Goal: Task Accomplishment & Management: Use online tool/utility

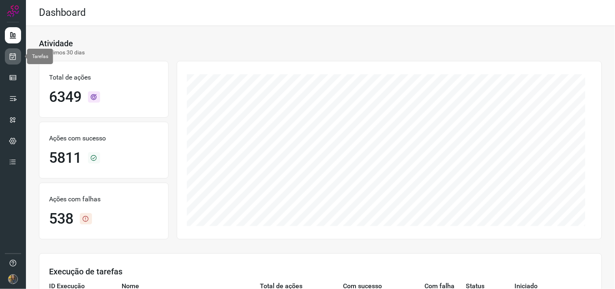
click at [9, 58] on icon at bounding box center [13, 56] width 9 height 8
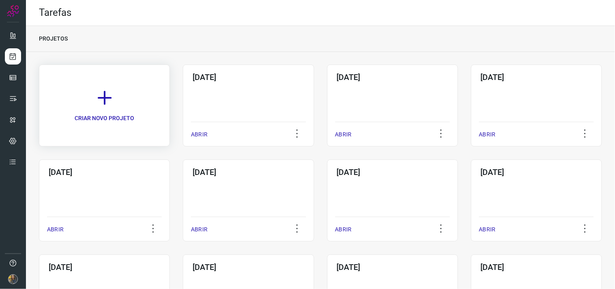
click at [94, 90] on link "CRIAR NOVO PROJETO" at bounding box center [104, 105] width 131 height 82
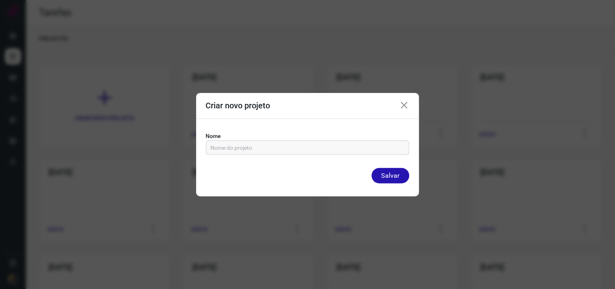
click at [265, 151] on input "text" at bounding box center [308, 148] width 194 height 14
type input "24/09/2025"
click at [372, 168] on button "Salvar" at bounding box center [391, 175] width 38 height 15
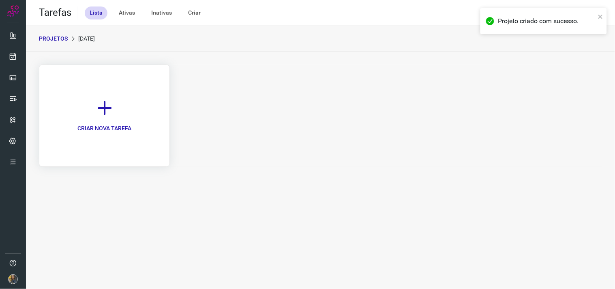
click at [100, 117] on link "CRIAR NOVA TAREFA" at bounding box center [104, 115] width 131 height 102
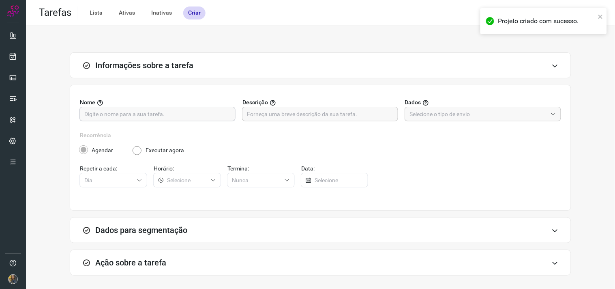
click at [149, 112] on input "text" at bounding box center [157, 114] width 146 height 14
type input "f"
type input "FUTURO - 4968"
click at [328, 111] on input "text" at bounding box center [320, 114] width 146 height 14
type input "200"
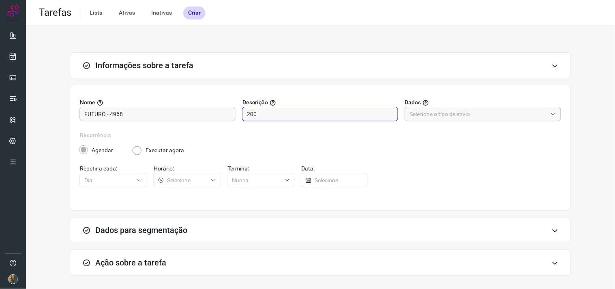
click at [414, 115] on input "text" at bounding box center [479, 114] width 138 height 14
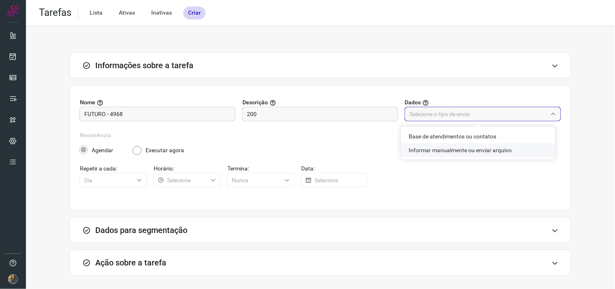
click at [424, 148] on li "Informar manualmente ou enviar arquivo" at bounding box center [478, 150] width 155 height 14
type input "Informar manualmente ou enviar arquivo"
radio input "false"
radio input "true"
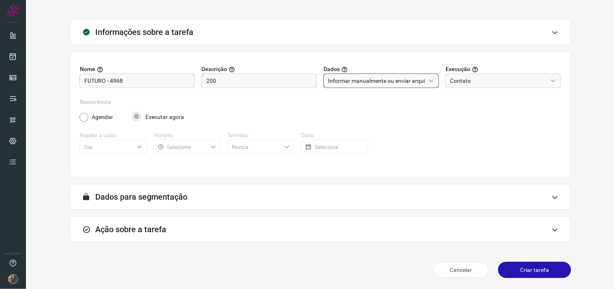
click at [274, 223] on div "Ação sobre a tarefa" at bounding box center [321, 229] width 502 height 26
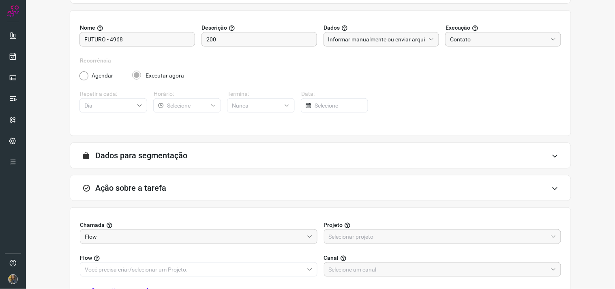
scroll to position [161, 0]
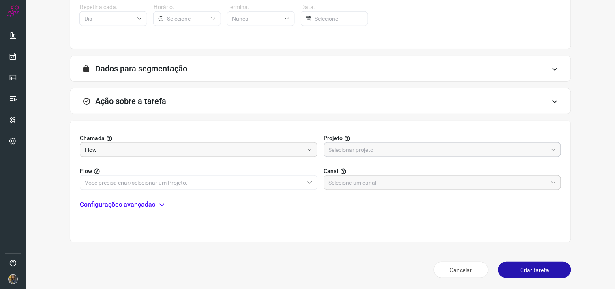
click at [341, 145] on input "text" at bounding box center [438, 150] width 219 height 14
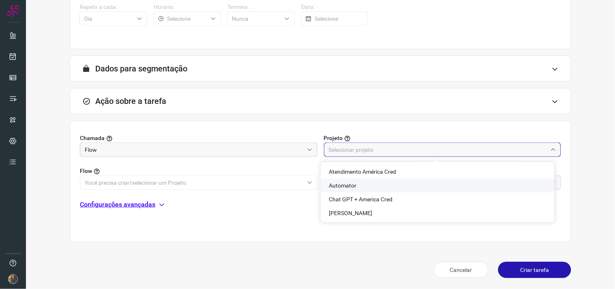
click at [342, 183] on span "Automator" at bounding box center [343, 185] width 28 height 6
type input "Automator"
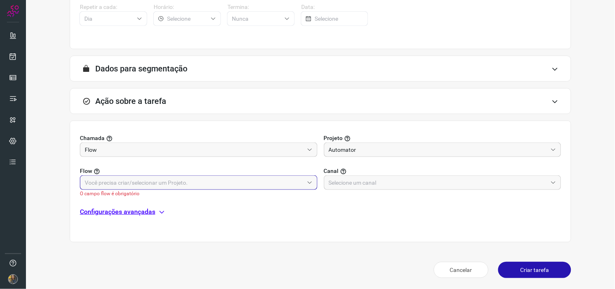
click at [233, 184] on input "text" at bounding box center [194, 183] width 219 height 14
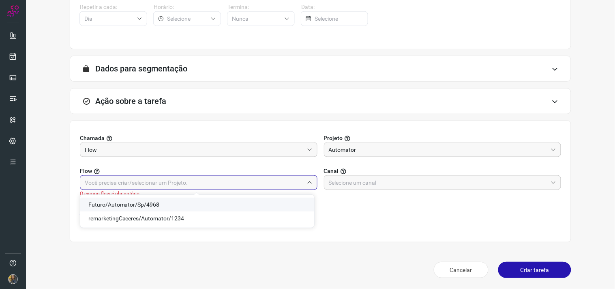
click at [155, 205] on span "Futuro/Automator/Sp/4968" at bounding box center [123, 204] width 71 height 6
type input "Futuro/Automator/Sp/4968"
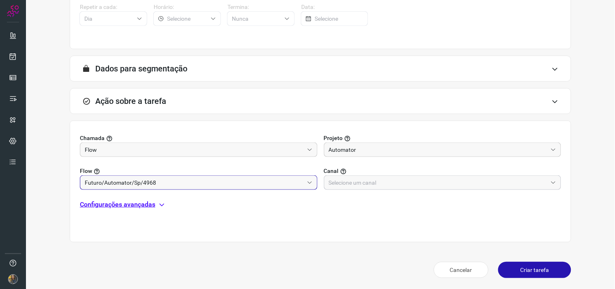
click at [383, 176] on input "text" at bounding box center [438, 183] width 219 height 14
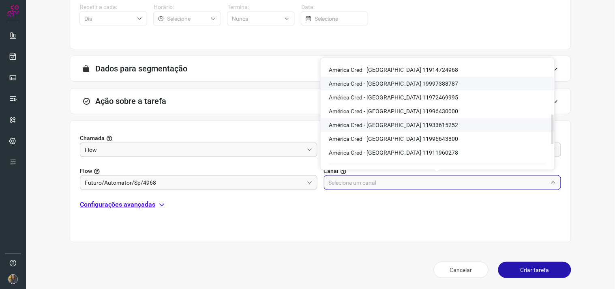
scroll to position [270, 0]
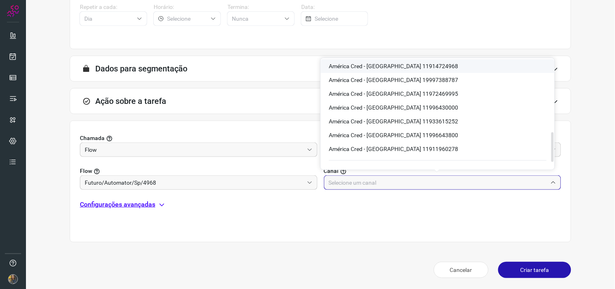
click at [426, 66] on span "América Cred - São Paulo 11914724968" at bounding box center [393, 66] width 129 height 6
type input "América Cred - São Paulo 11914724968"
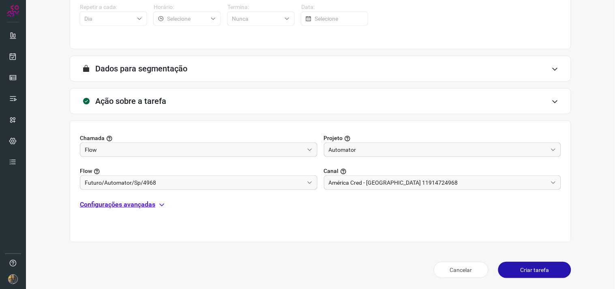
click at [129, 202] on p "Configurações avançadas" at bounding box center [117, 205] width 75 height 10
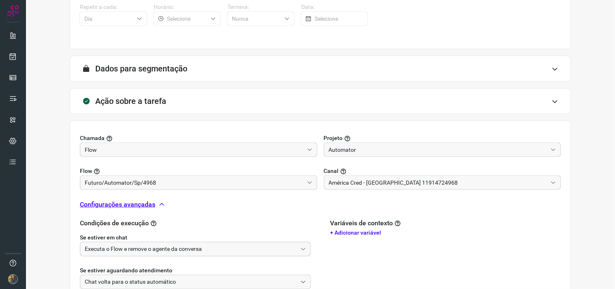
click at [138, 245] on input "Executa o Flow e remove o agente da conversa" at bounding box center [191, 249] width 212 height 14
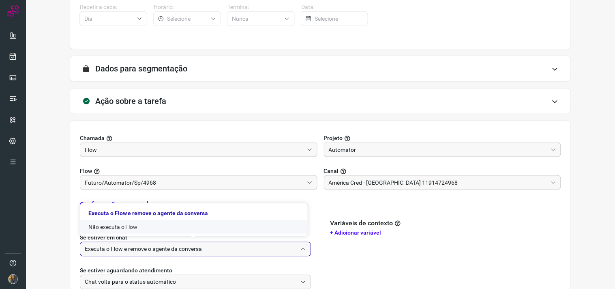
click at [121, 227] on li "Não executa o Flow" at bounding box center [193, 227] width 227 height 14
type input "Não executa o Flow"
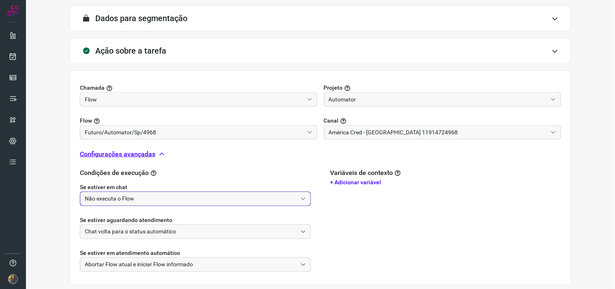
scroll to position [255, 0]
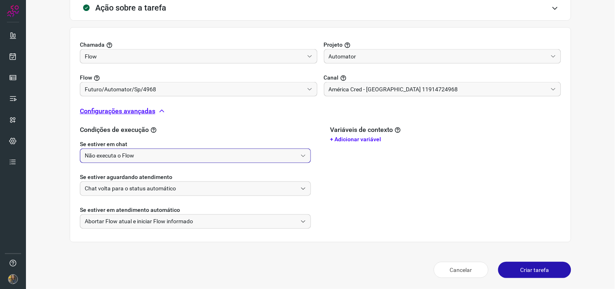
click at [521, 265] on button "Criar tarefa" at bounding box center [534, 270] width 73 height 16
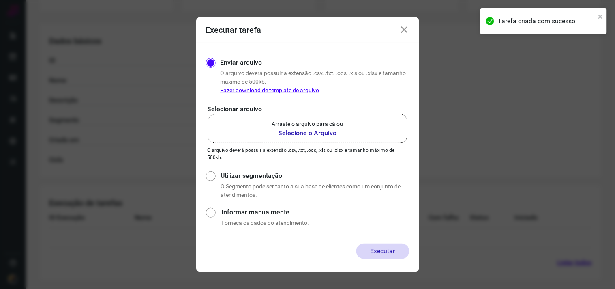
scroll to position [130, 0]
click at [345, 135] on label "Arraste o arquivo para cá ou Selecione o Arquivo" at bounding box center [308, 128] width 200 height 29
click at [0, 0] on input "Arraste o arquivo para cá ou Selecione o Arquivo" at bounding box center [0, 0] width 0 height 0
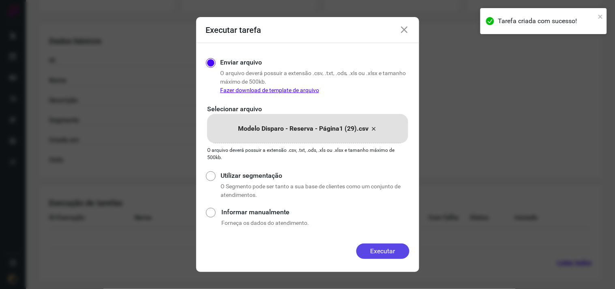
click at [377, 247] on button "Executar" at bounding box center [382, 250] width 53 height 15
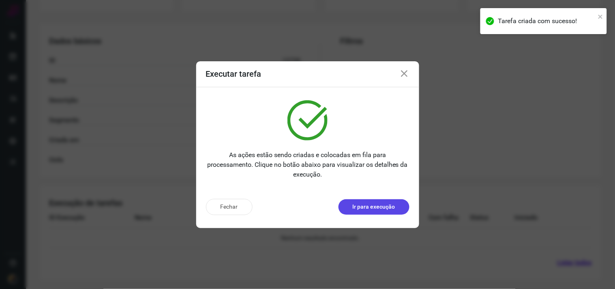
click at [356, 208] on p "Ir para execução" at bounding box center [374, 206] width 43 height 9
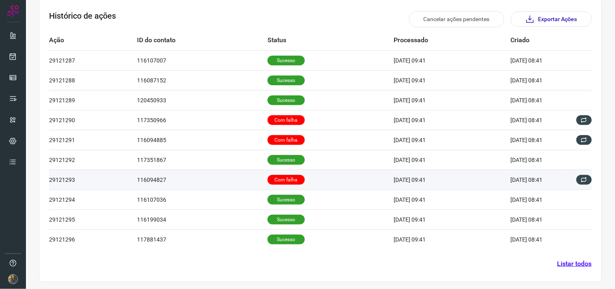
scroll to position [246, 0]
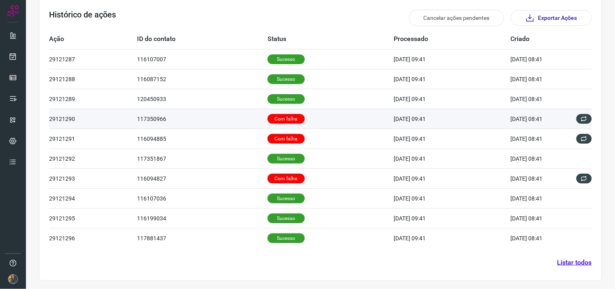
click at [288, 116] on p "Com falha" at bounding box center [286, 119] width 37 height 10
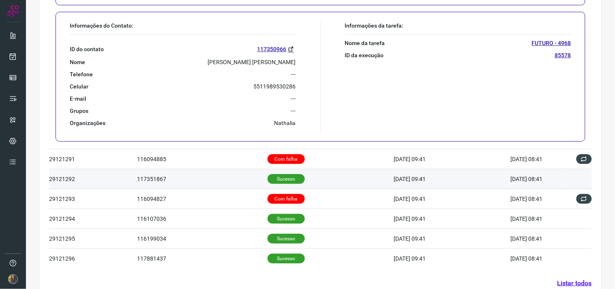
scroll to position [426, 0]
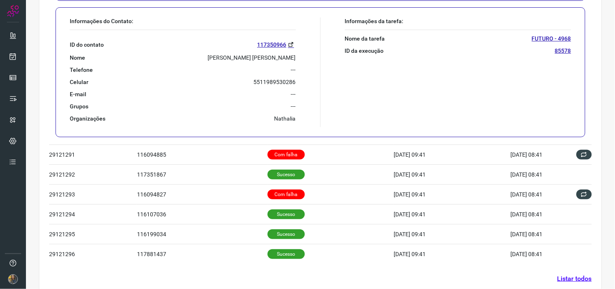
click at [258, 61] on p "Delso Luiz Da Silva" at bounding box center [252, 57] width 88 height 7
click at [260, 59] on p "Delso Luiz Da Silva" at bounding box center [252, 57] width 88 height 7
copy p "Delso Luiz Da Silva"
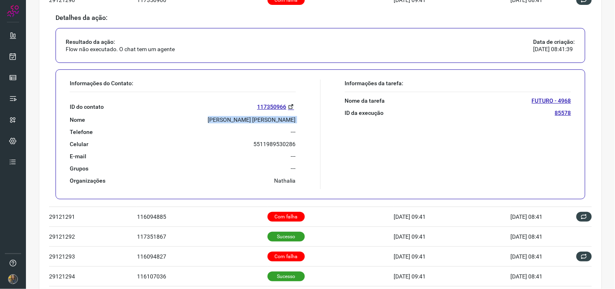
scroll to position [291, 0]
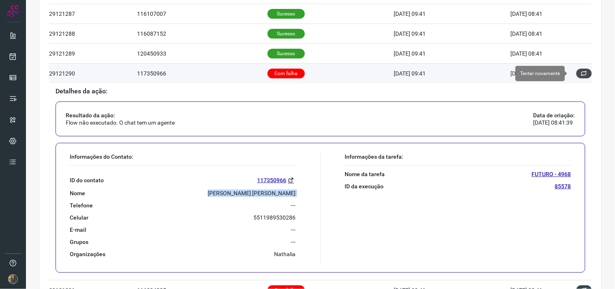
click at [581, 75] on icon at bounding box center [584, 73] width 6 height 6
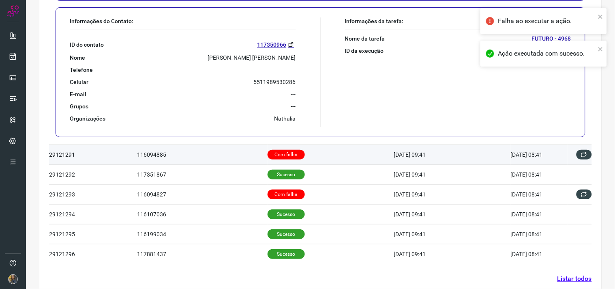
click at [294, 160] on td "Com falha" at bounding box center [331, 155] width 127 height 20
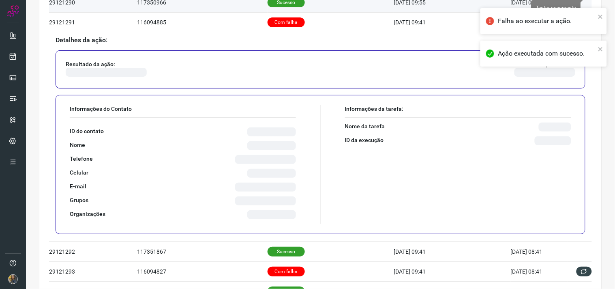
scroll to position [364, 0]
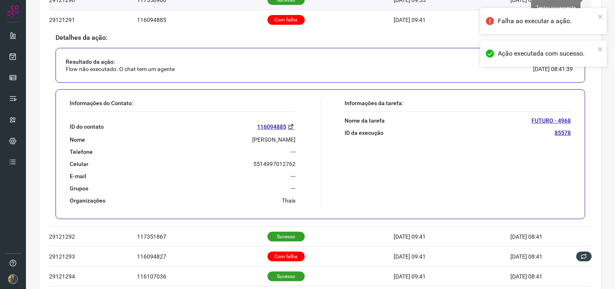
click at [253, 140] on p "NELSON MACHADO JUNIOR" at bounding box center [274, 139] width 43 height 7
copy p "NELSON MACHADO JUNIOR"
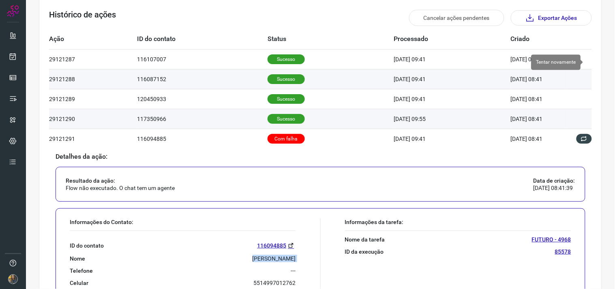
scroll to position [229, 0]
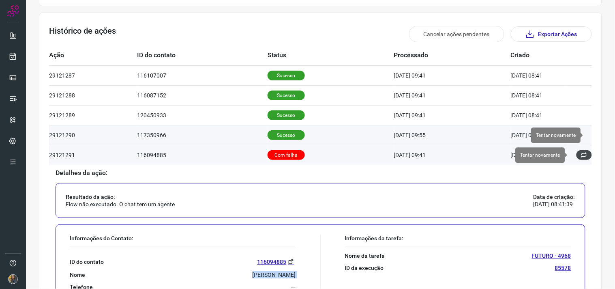
click at [581, 153] on button at bounding box center [584, 155] width 15 height 10
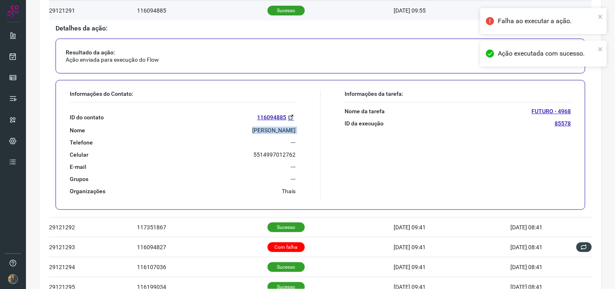
scroll to position [410, 0]
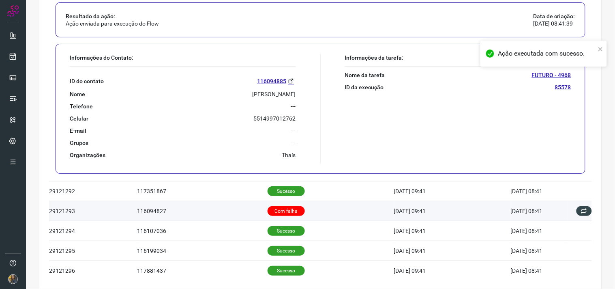
click at [373, 212] on td "Com falha" at bounding box center [331, 211] width 127 height 20
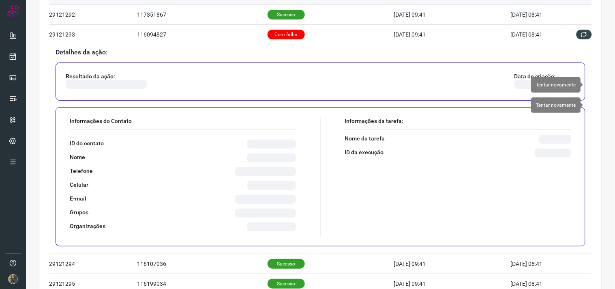
scroll to position [393, 0]
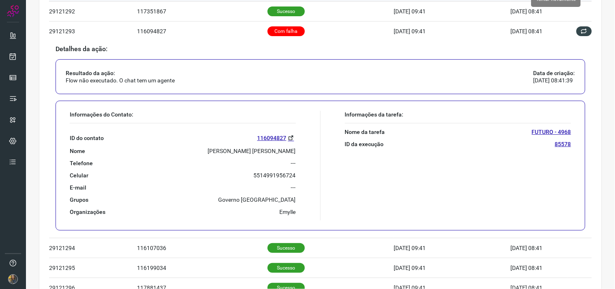
click at [244, 148] on p "EDMAR CARNEIRO BOLDAN" at bounding box center [252, 150] width 88 height 7
copy p "EDMAR CARNEIRO BOLDAN"
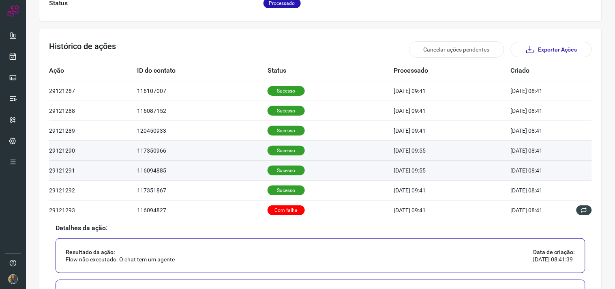
scroll to position [212, 0]
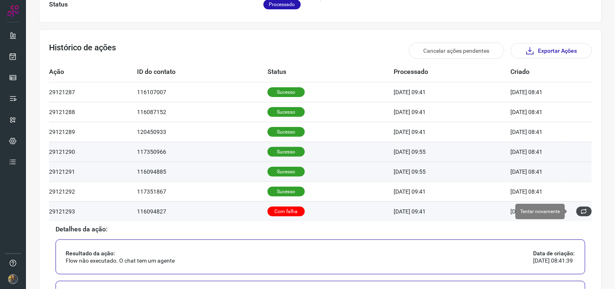
click at [581, 212] on icon at bounding box center [584, 211] width 6 height 6
click at [581, 209] on icon at bounding box center [584, 211] width 6 height 6
click at [581, 210] on icon at bounding box center [584, 211] width 6 height 6
click at [581, 213] on icon at bounding box center [584, 211] width 6 height 6
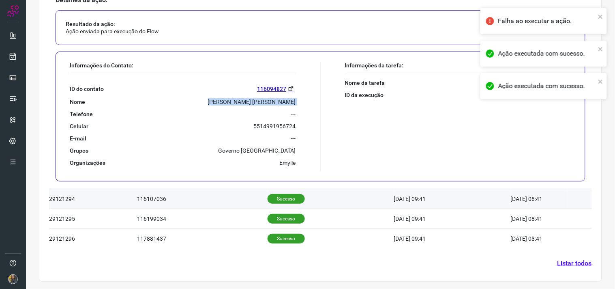
scroll to position [442, 0]
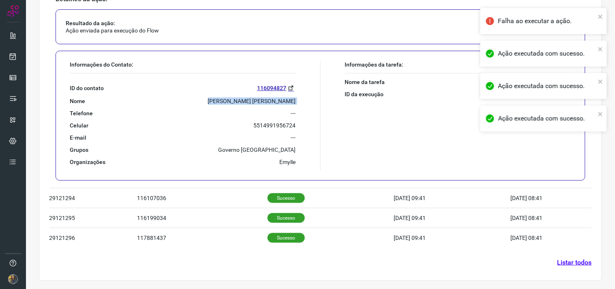
click at [561, 260] on link "Listar todos" at bounding box center [575, 263] width 34 height 10
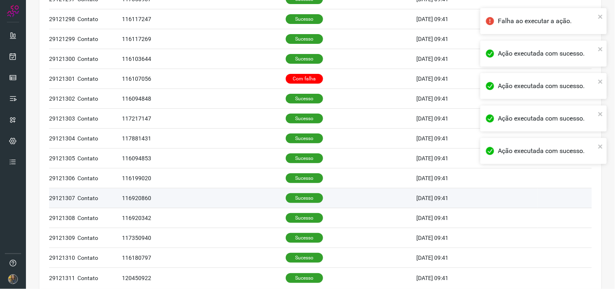
scroll to position [327, 0]
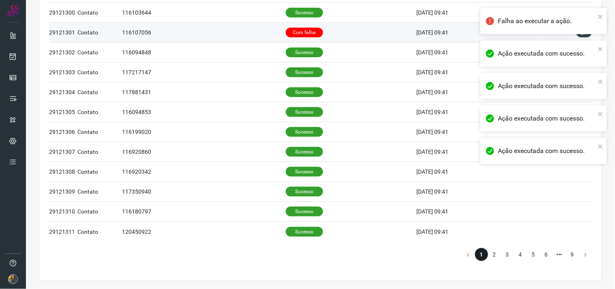
click at [314, 32] on p "Com falha" at bounding box center [304, 33] width 37 height 10
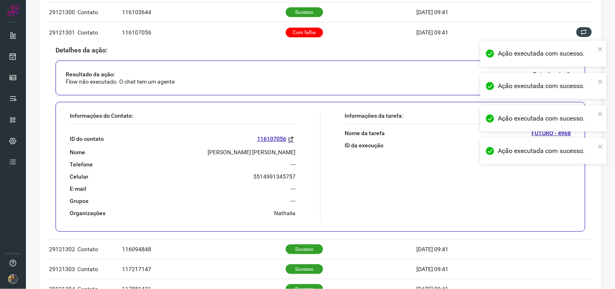
click at [260, 155] on p "ALAN FABRICIO FERREIRA" at bounding box center [252, 151] width 88 height 7
copy p "ALAN FABRICIO FERREIRA"
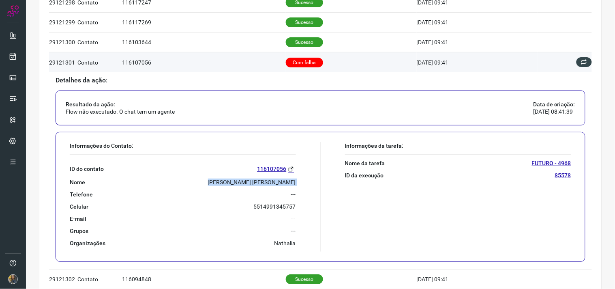
scroll to position [282, 0]
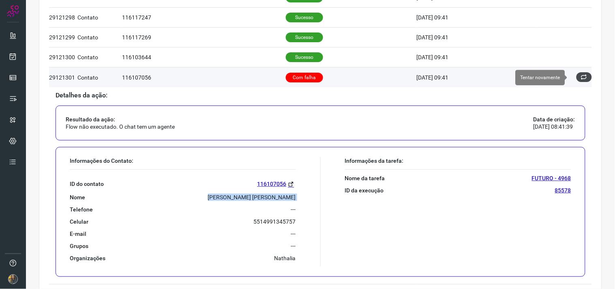
click at [581, 77] on icon at bounding box center [584, 77] width 6 height 6
click at [581, 78] on icon at bounding box center [584, 77] width 6 height 6
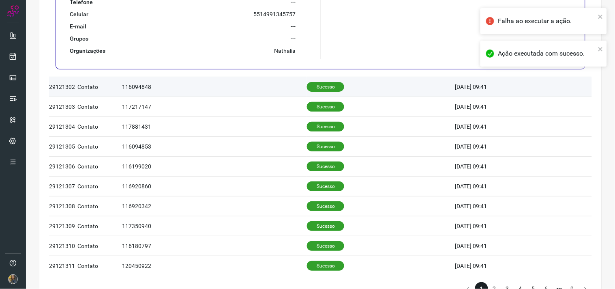
scroll to position [524, 0]
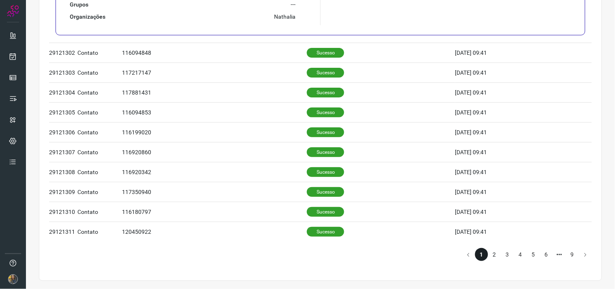
click at [488, 255] on li "2" at bounding box center [494, 254] width 13 height 13
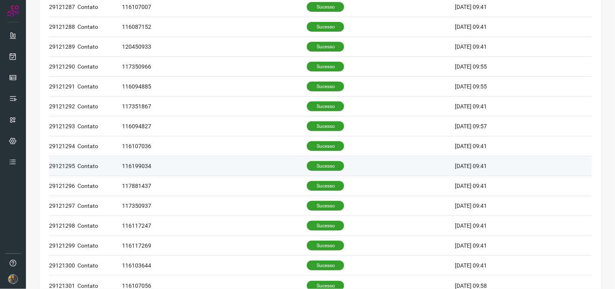
scroll to position [31, 0]
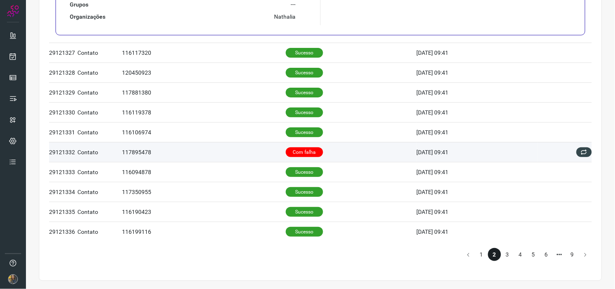
click at [328, 145] on td "Com falha" at bounding box center [351, 152] width 131 height 20
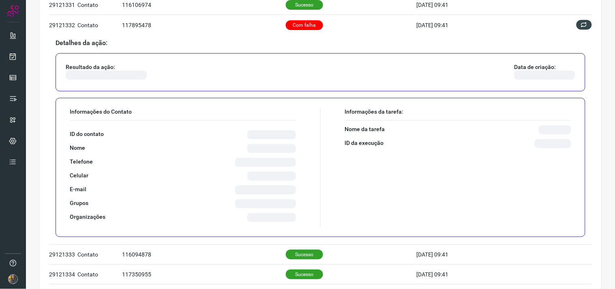
scroll to position [462, 0]
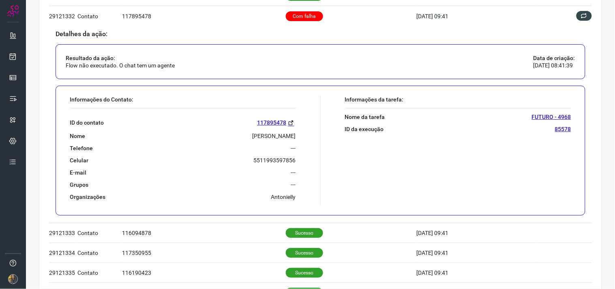
click at [253, 135] on p "[PERSON_NAME]" at bounding box center [274, 135] width 43 height 7
copy p "[PERSON_NAME]"
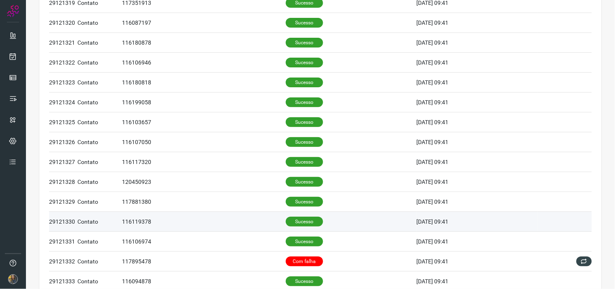
scroll to position [327, 0]
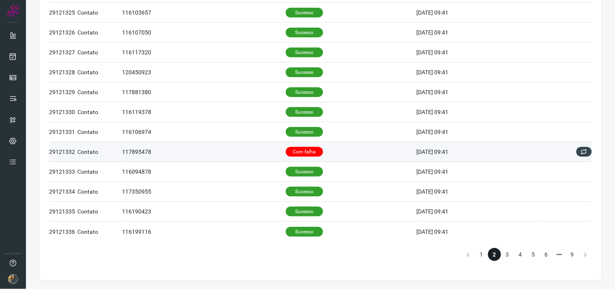
click at [331, 150] on td "Com falha" at bounding box center [351, 152] width 131 height 20
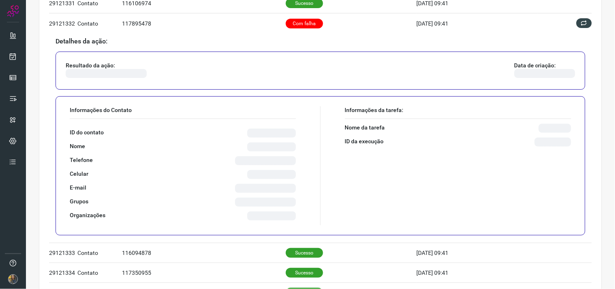
scroll to position [462, 0]
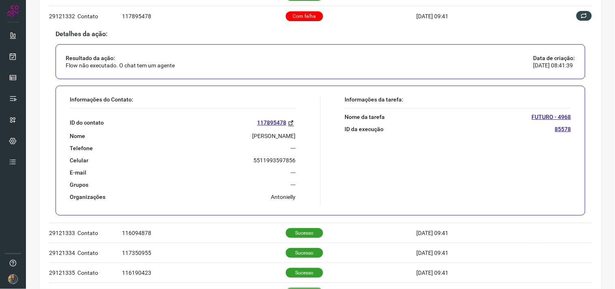
click at [253, 135] on p "[PERSON_NAME]" at bounding box center [274, 135] width 43 height 7
copy p "[PERSON_NAME]"
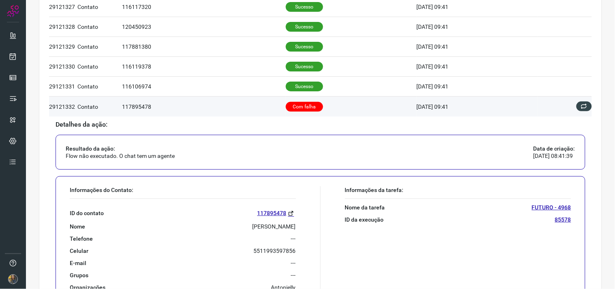
click at [578, 101] on td at bounding box center [565, 106] width 54 height 19
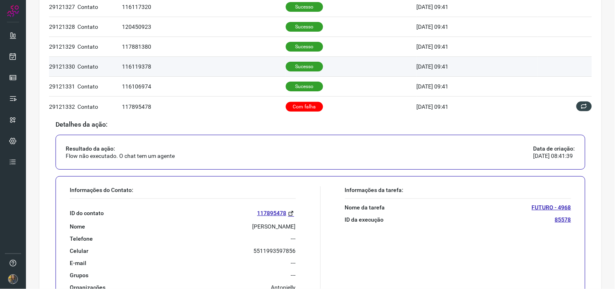
scroll to position [327, 0]
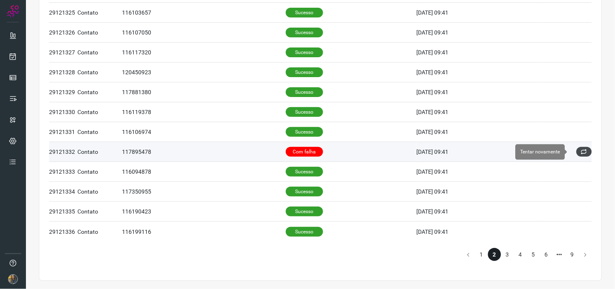
click at [581, 149] on icon at bounding box center [584, 151] width 6 height 6
click at [581, 152] on icon at bounding box center [584, 151] width 7 height 7
click at [580, 152] on icon at bounding box center [584, 152] width 9 height 9
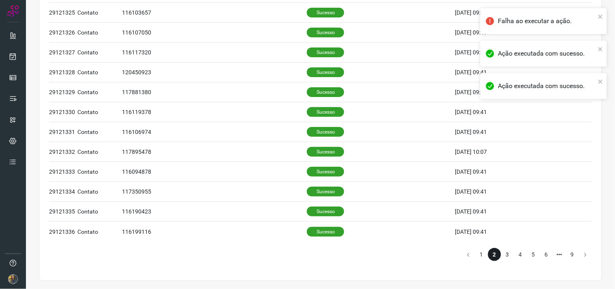
click at [501, 256] on li "3" at bounding box center [507, 254] width 13 height 13
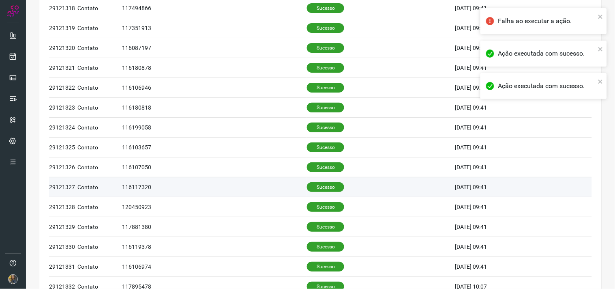
scroll to position [107, 0]
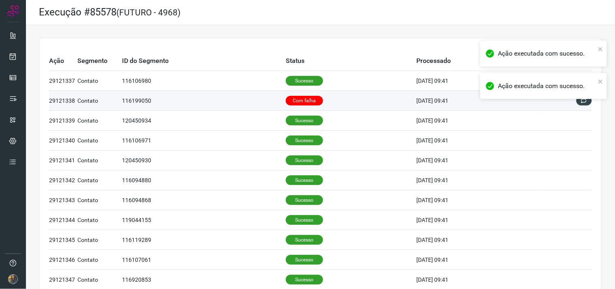
click at [314, 104] on td "Com falha" at bounding box center [351, 101] width 131 height 20
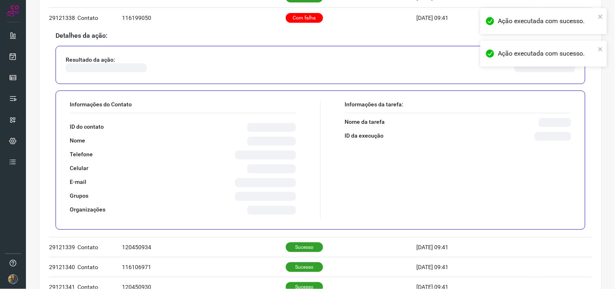
scroll to position [90, 0]
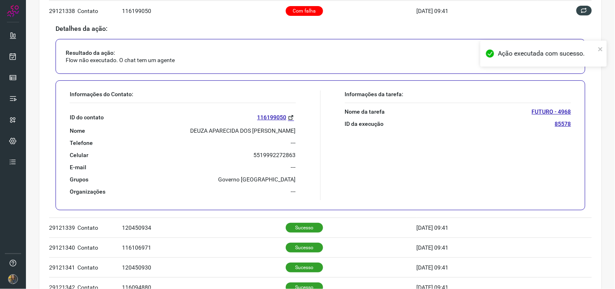
click at [257, 131] on p "DEUZA APARECIDA DOS [PERSON_NAME]" at bounding box center [243, 130] width 105 height 7
copy p "DEUZA APARECIDA DOS [PERSON_NAME]"
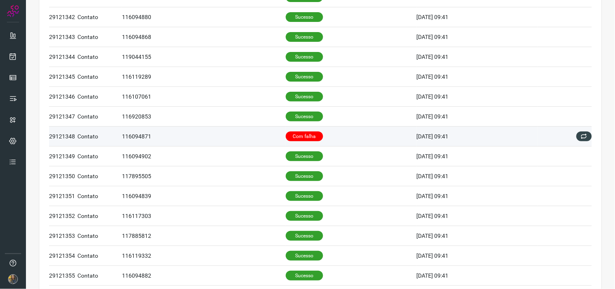
click at [357, 134] on td "Com falha" at bounding box center [351, 136] width 131 height 20
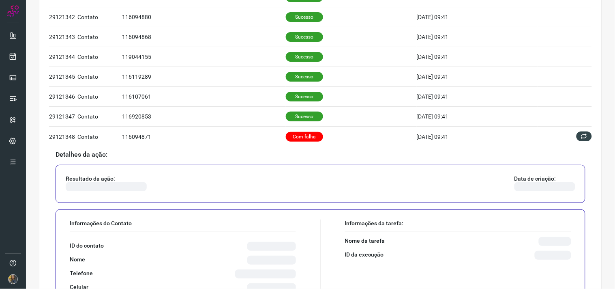
scroll to position [298, 0]
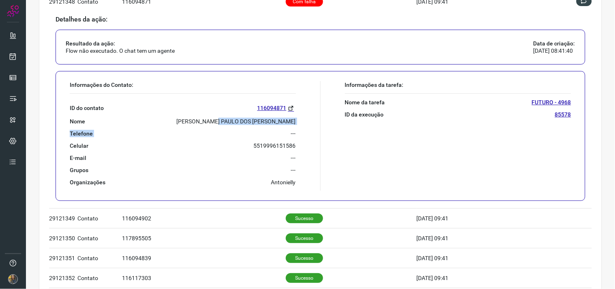
click at [238, 131] on div "ID do contato 116094871 Nome [PERSON_NAME] PAULO DOS [PERSON_NAME] Telefone ---…" at bounding box center [183, 140] width 226 height 92
click at [236, 127] on div "ID do contato 116094871 Nome [PERSON_NAME] PAULO DOS [PERSON_NAME] Telefone ---…" at bounding box center [183, 140] width 226 height 92
click at [234, 121] on p "[PERSON_NAME] PAULO DOS [PERSON_NAME]" at bounding box center [236, 121] width 119 height 7
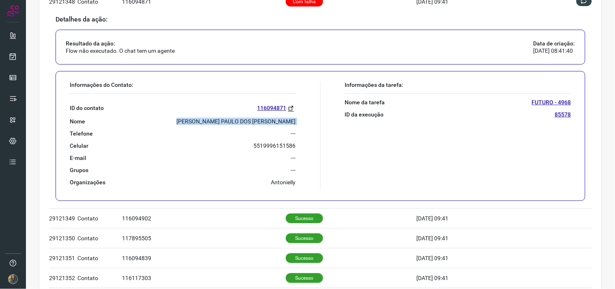
click at [234, 121] on p "[PERSON_NAME] PAULO DOS [PERSON_NAME]" at bounding box center [236, 121] width 119 height 7
copy p "[PERSON_NAME] PAULO DOS [PERSON_NAME]"
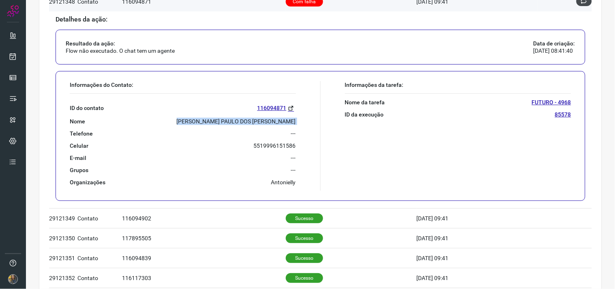
click at [579, 5] on button at bounding box center [584, 1] width 15 height 10
click at [581, 2] on icon at bounding box center [584, 1] width 6 height 6
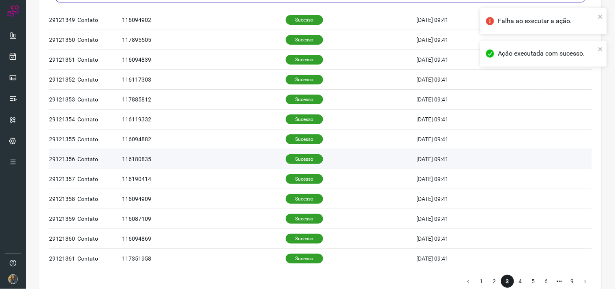
scroll to position [524, 0]
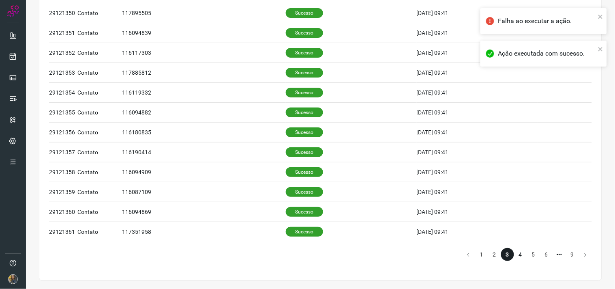
click at [517, 253] on li "4" at bounding box center [520, 254] width 13 height 13
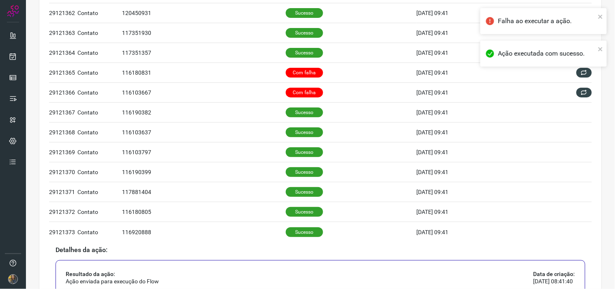
scroll to position [29, 0]
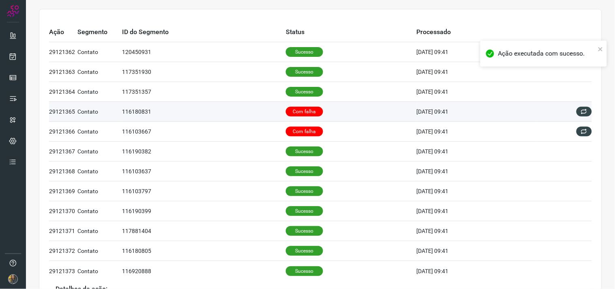
click at [335, 113] on td "Com falha" at bounding box center [351, 112] width 131 height 20
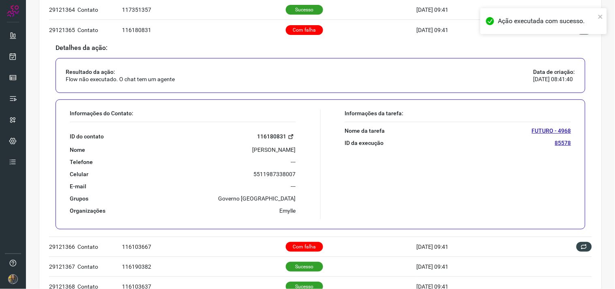
scroll to position [119, 0]
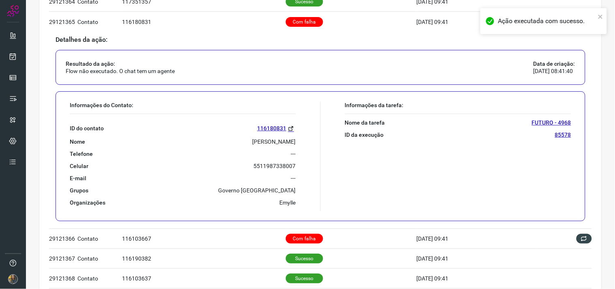
click at [269, 139] on p "[PERSON_NAME]" at bounding box center [274, 141] width 43 height 7
copy p "[PERSON_NAME]"
